Goal: Contribute content: Add original content to the website for others to see

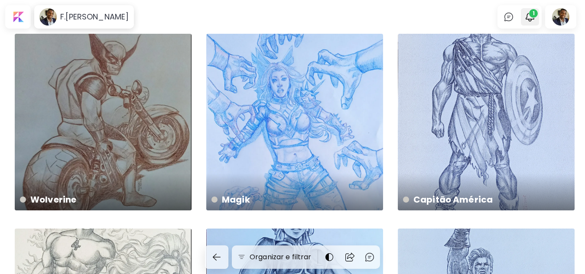
click at [297, 20] on img "button" at bounding box center [530, 17] width 10 height 10
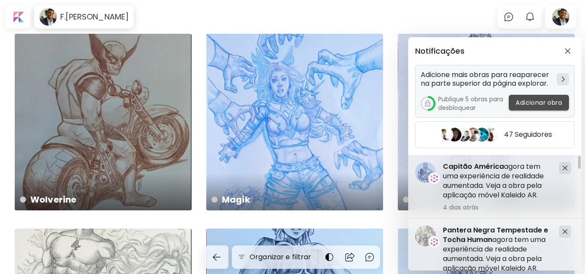
click at [297, 101] on span "Adicionar obra" at bounding box center [539, 102] width 46 height 9
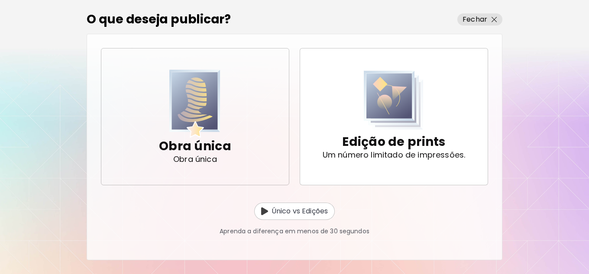
click at [216, 117] on img "button" at bounding box center [194, 104] width 51 height 68
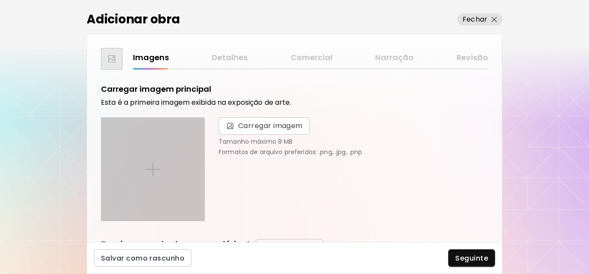
click at [167, 171] on div at bounding box center [152, 169] width 103 height 103
click at [0, 0] on input "file" at bounding box center [0, 0] width 0 height 0
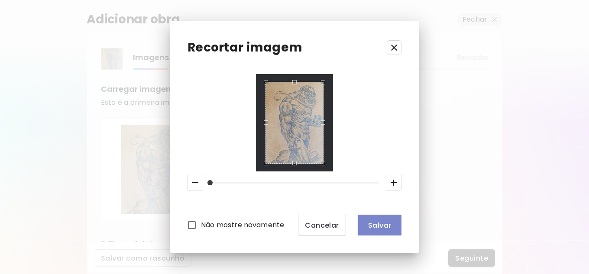
click at [297, 223] on span "Salvar" at bounding box center [379, 225] width 29 height 9
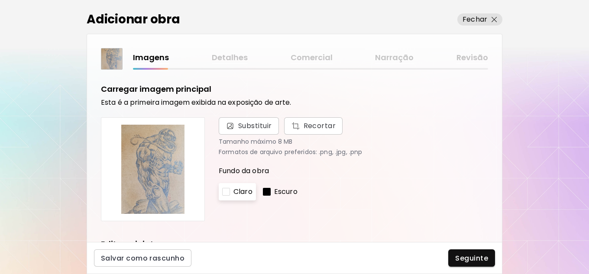
click at [257, 189] on div "[PERSON_NAME]" at bounding box center [354, 191] width 270 height 17
click at [271, 191] on div at bounding box center [267, 192] width 8 height 8
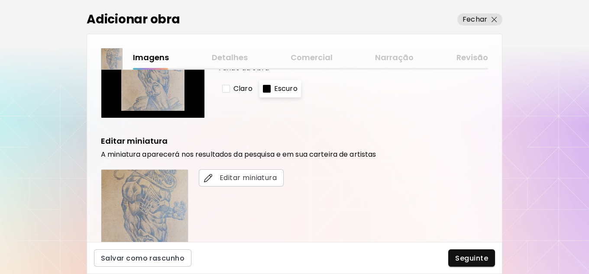
scroll to position [130, 0]
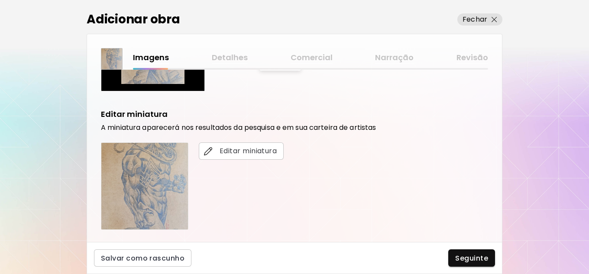
click at [174, 178] on img at bounding box center [144, 186] width 87 height 87
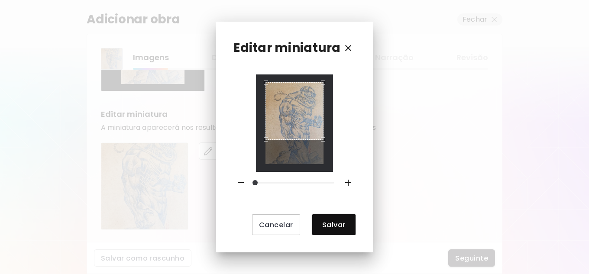
click at [297, 79] on div at bounding box center [294, 124] width 77 height 98
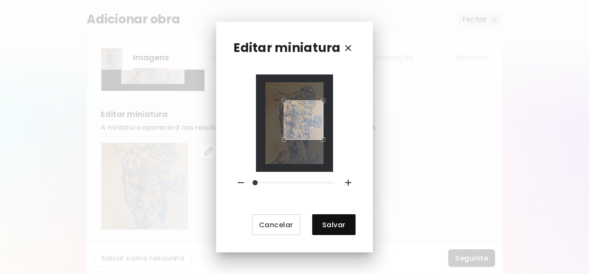
click at [282, 99] on div "Use the arrow keys to move the north west drag handle to change the crop select…" at bounding box center [282, 99] width 0 height 0
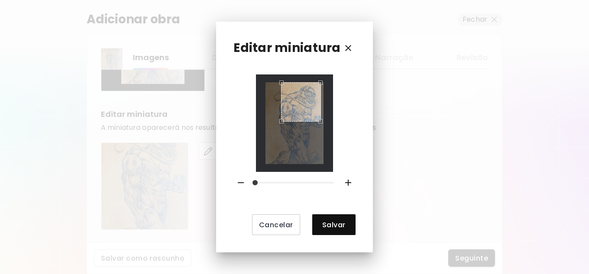
click at [297, 97] on div "Use the arrow keys to move the crop selection area" at bounding box center [301, 102] width 40 height 40
click at [288, 91] on div "Use the arrow keys to move the crop selection area" at bounding box center [303, 104] width 35 height 35
click at [297, 101] on div "Use the arrow keys to move the crop selection area" at bounding box center [305, 99] width 35 height 35
click at [288, 82] on div "Use the arrow keys to move the north west drag handle to change the crop select…" at bounding box center [288, 82] width 0 height 0
click at [297, 95] on div "Use the arrow keys to move the crop selection area" at bounding box center [306, 98] width 33 height 33
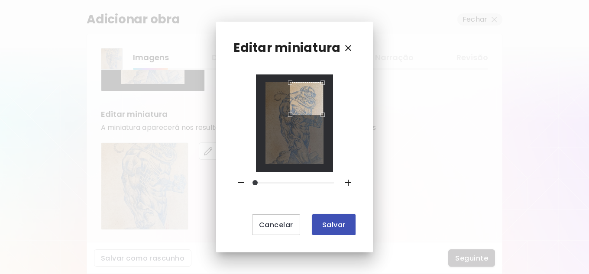
click at [297, 224] on span "Salvar" at bounding box center [333, 225] width 29 height 9
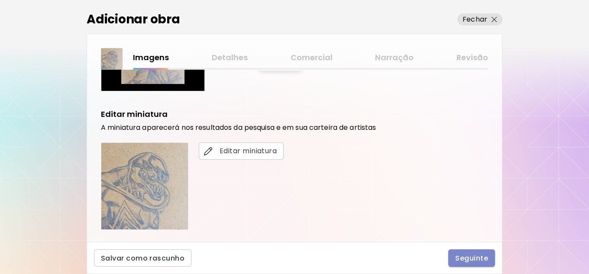
click at [297, 256] on span "Seguinte" at bounding box center [471, 258] width 33 height 9
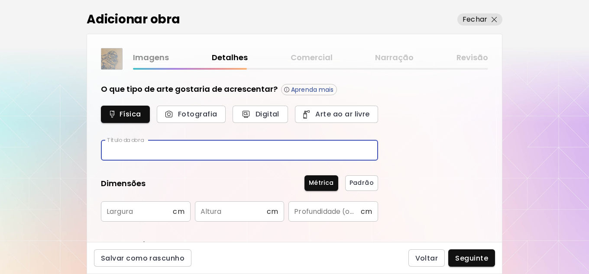
click at [160, 152] on input "text" at bounding box center [239, 150] width 277 height 20
type input "*****"
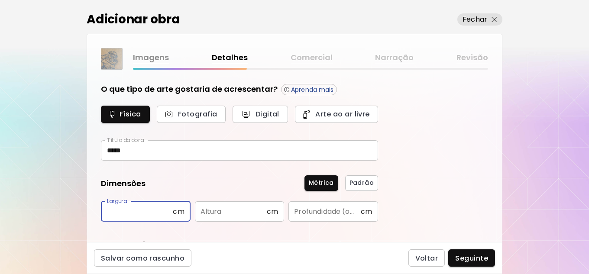
click at [134, 213] on input "text" at bounding box center [137, 211] width 72 height 20
type input "**"
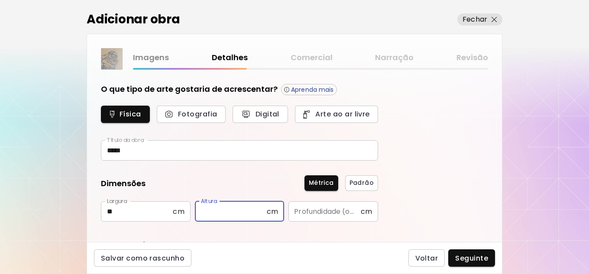
click at [229, 211] on input "text" at bounding box center [231, 211] width 72 height 20
type input "**"
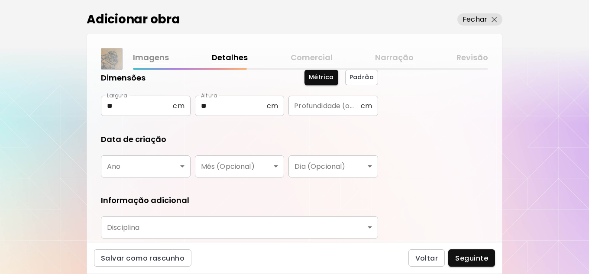
scroll to position [130, 0]
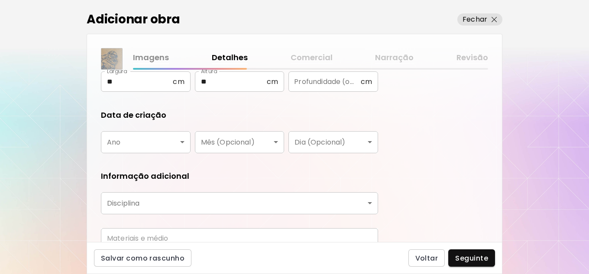
click at [182, 140] on body "[DOMAIN_NAME]/[PERSON_NAME].[PERSON_NAME].Nogueira. Adicionar obras Gerencie su…" at bounding box center [294, 137] width 589 height 274
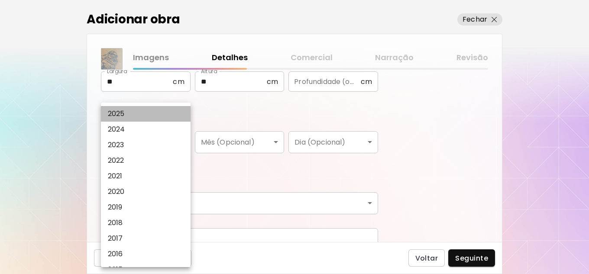
click at [127, 114] on li "2025" at bounding box center [148, 114] width 94 height 16
type input "****"
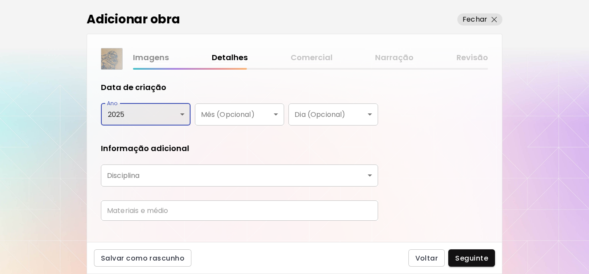
scroll to position [171, 0]
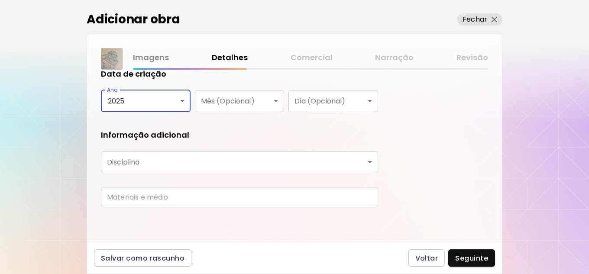
click at [297, 161] on body "[DOMAIN_NAME]/[PERSON_NAME].[PERSON_NAME].Nogueira. Adicionar obras Gerencie su…" at bounding box center [294, 137] width 589 height 274
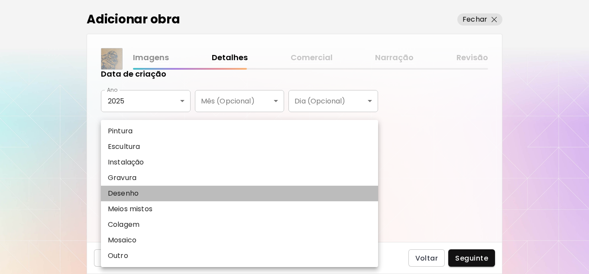
click at [154, 194] on li "Desenho" at bounding box center [239, 194] width 277 height 16
type input "*******"
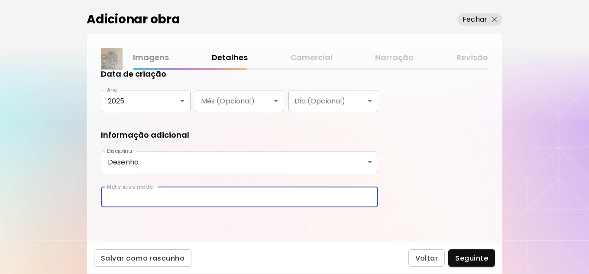
click at [198, 195] on input "text" at bounding box center [239, 197] width 277 height 20
click at [250, 196] on input "**********" at bounding box center [239, 197] width 277 height 20
click at [285, 199] on input "**********" at bounding box center [239, 197] width 277 height 20
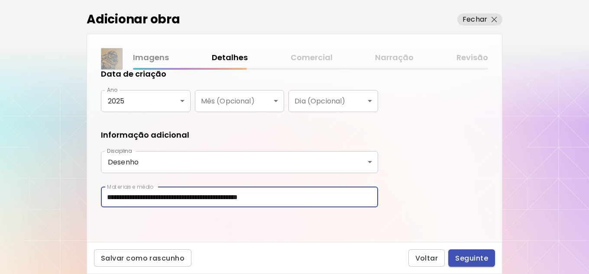
type input "**********"
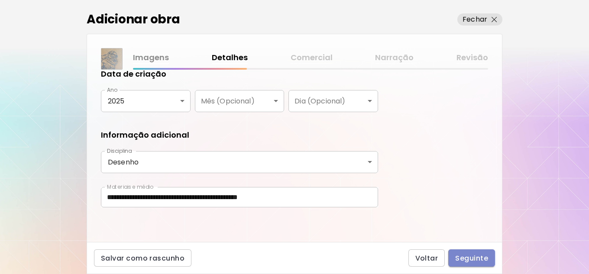
click at [297, 255] on span "Seguinte" at bounding box center [471, 258] width 33 height 9
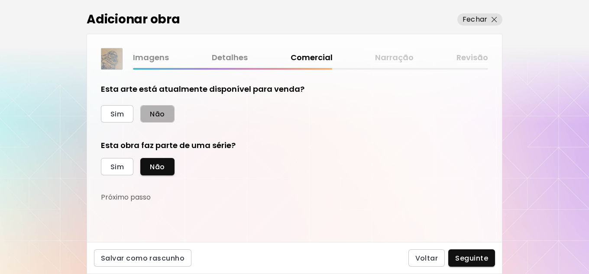
click at [168, 112] on button "Não" at bounding box center [157, 113] width 34 height 17
click at [297, 263] on button "Seguinte" at bounding box center [471, 258] width 47 height 17
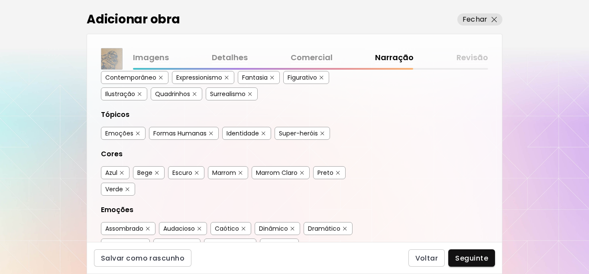
scroll to position [130, 0]
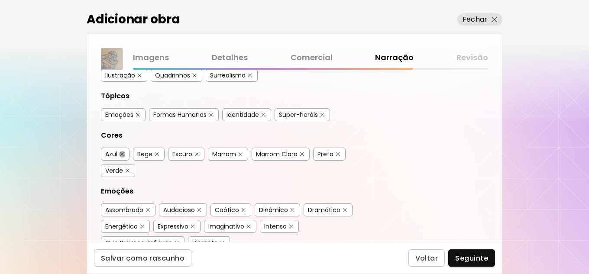
click at [123, 153] on img "button" at bounding box center [122, 155] width 4 height 4
click at [127, 171] on img "button" at bounding box center [128, 171] width 4 height 4
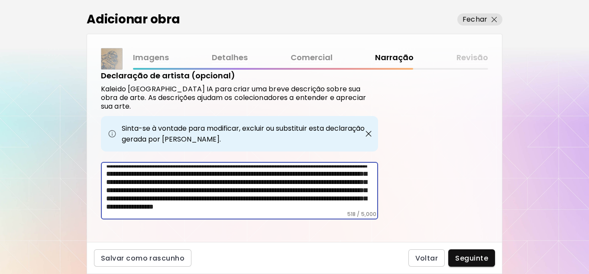
scroll to position [0, 0]
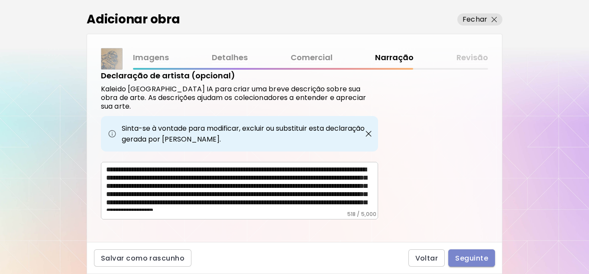
click at [297, 262] on span "Seguinte" at bounding box center [471, 258] width 33 height 9
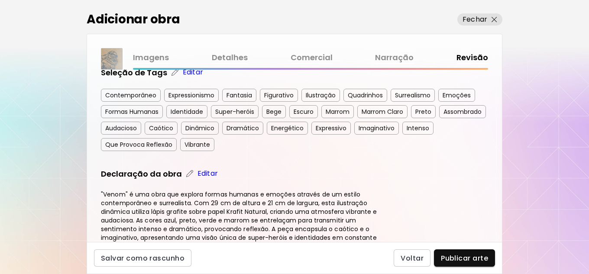
scroll to position [217, 0]
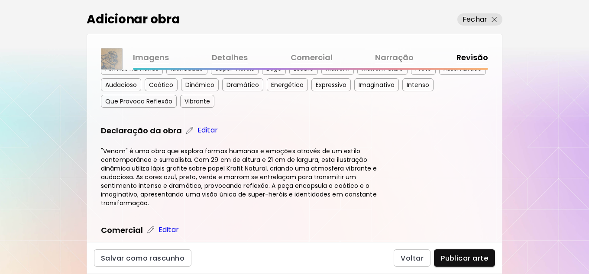
click at [178, 176] on h4 ""Venom" é uma obra que explora formas humanas e emoções através de um estilo co…" at bounding box center [239, 177] width 277 height 61
click at [179, 178] on h4 ""Venom" é uma obra que explora formas humanas e emoções através de um estilo co…" at bounding box center [239, 177] width 277 height 61
click at [189, 130] on img at bounding box center [189, 130] width 9 height 9
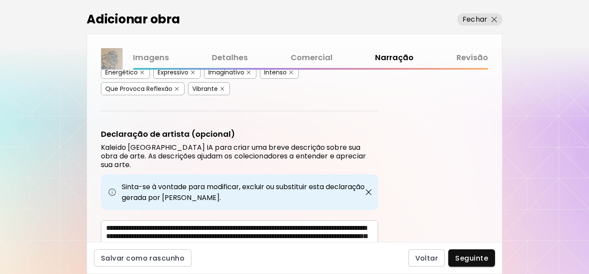
scroll to position [343, 0]
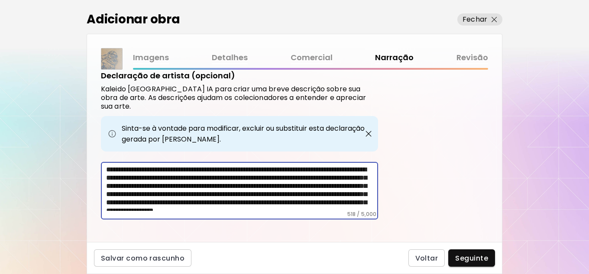
click at [297, 184] on textarea "**********" at bounding box center [242, 188] width 272 height 45
click at [126, 194] on textarea "**********" at bounding box center [242, 188] width 272 height 45
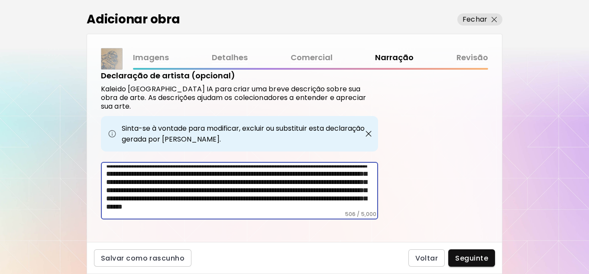
scroll to position [21, 0]
type textarea "**********"
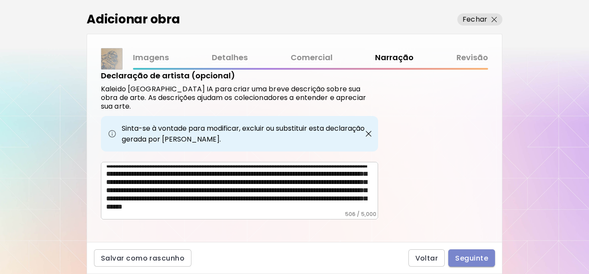
click at [297, 260] on span "Seguinte" at bounding box center [471, 258] width 33 height 9
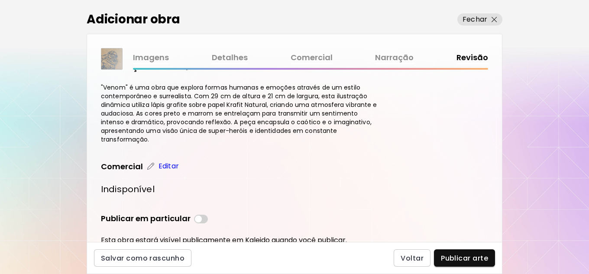
scroll to position [315, 0]
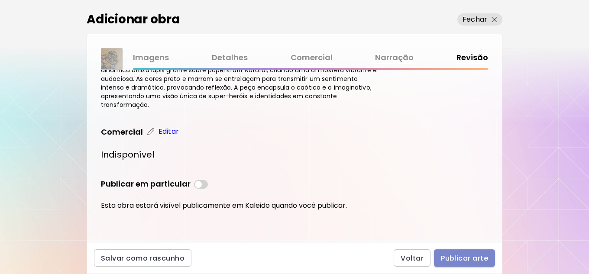
click at [297, 260] on span "Publicar arte" at bounding box center [464, 258] width 47 height 9
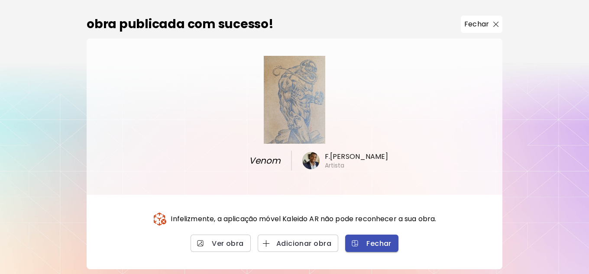
click at [297, 245] on span "Fechar" at bounding box center [371, 243] width 39 height 9
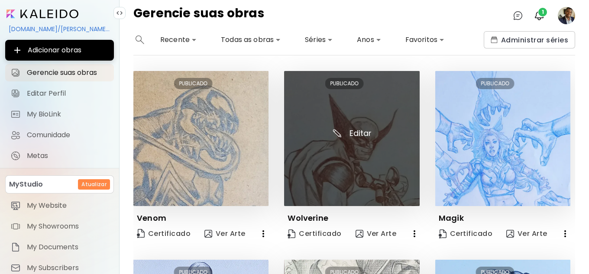
click at [297, 191] on img at bounding box center [351, 138] width 135 height 135
